Goal: Find specific page/section: Find specific page/section

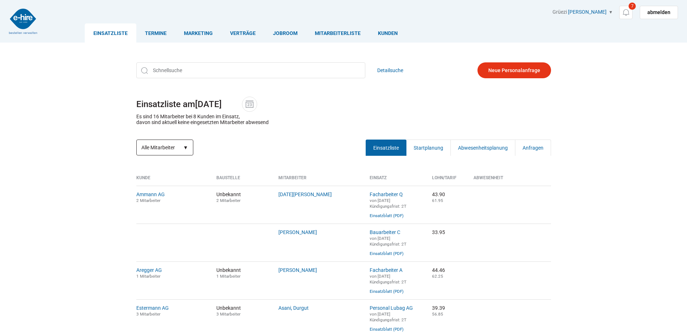
click at [179, 148] on select "Alle Mitarbeiter Neue Mitarbeiter" at bounding box center [164, 148] width 57 height 16
select select "?date=&filter=neu"
click at [136, 140] on select "Alle Mitarbeiter Neue Mitarbeiter" at bounding box center [164, 148] width 57 height 16
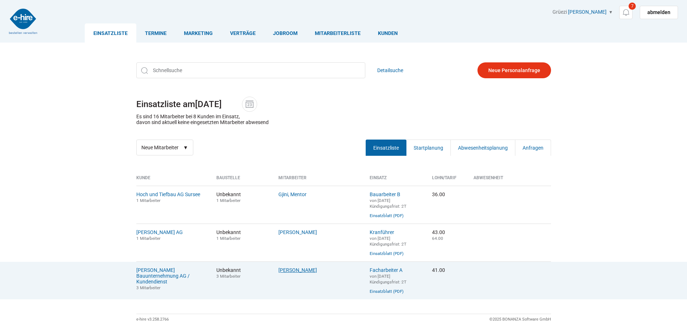
click at [289, 272] on link "[PERSON_NAME]" at bounding box center [298, 270] width 39 height 6
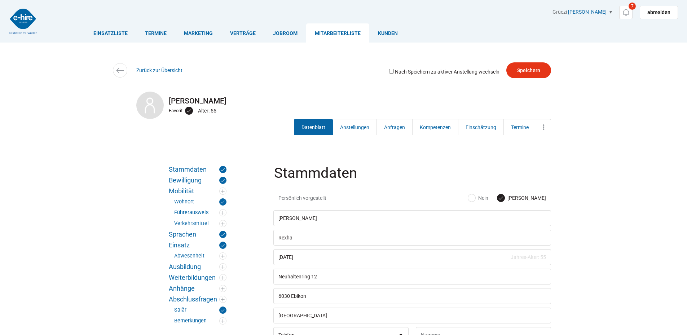
click at [175, 42] on link "Marketing" at bounding box center [198, 32] width 46 height 19
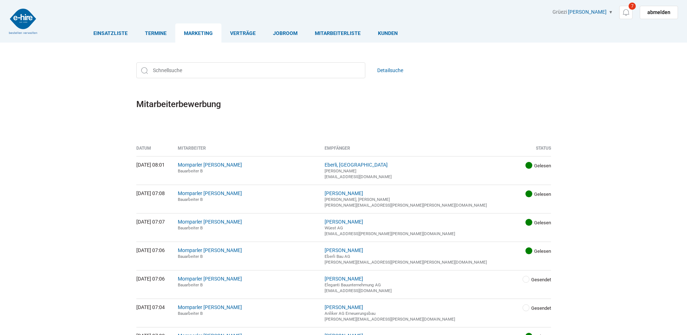
click at [22, 15] on img at bounding box center [23, 21] width 28 height 25
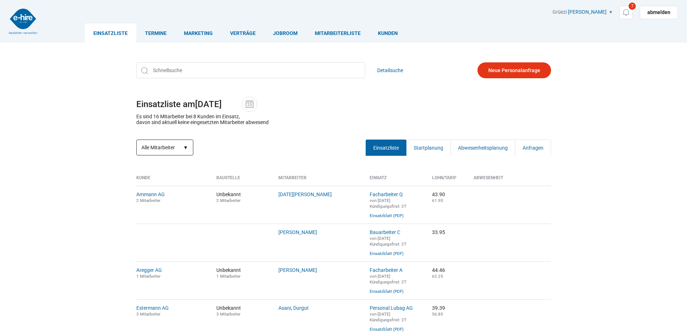
click at [177, 150] on select "Alle Mitarbeiter Neue Mitarbeiter" at bounding box center [164, 148] width 57 height 16
select select "?date=&filter=neu"
click at [136, 140] on select "Alle Mitarbeiter Neue Mitarbeiter" at bounding box center [164, 148] width 57 height 16
